Goal: Task Accomplishment & Management: Use online tool/utility

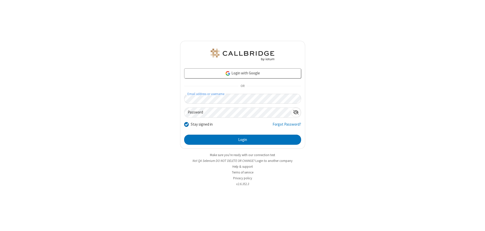
click at [186, 124] on input "Stay signed in" at bounding box center [186, 124] width 5 height 5
checkbox input "false"
click at [242, 140] on button "Login" at bounding box center [242, 140] width 117 height 10
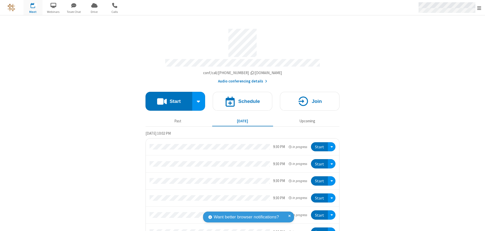
click at [479, 8] on span "Open menu" at bounding box center [479, 8] width 4 height 5
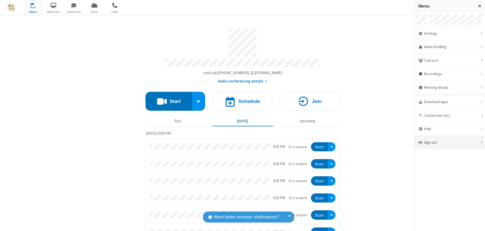
click at [450, 143] on div "Sign out" at bounding box center [449, 142] width 70 height 13
